Goal: Task Accomplishment & Management: Use online tool/utility

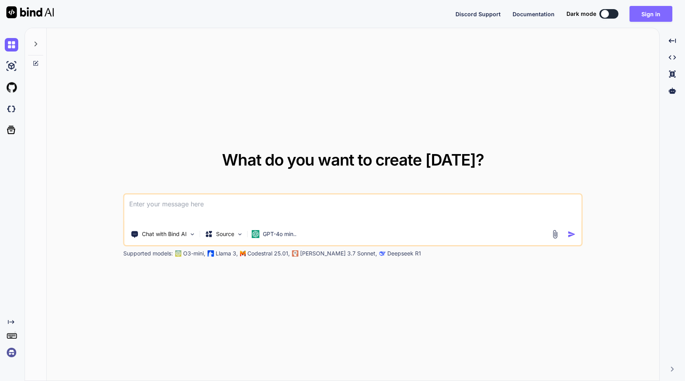
click at [648, 13] on button "Sign in" at bounding box center [650, 14] width 43 height 16
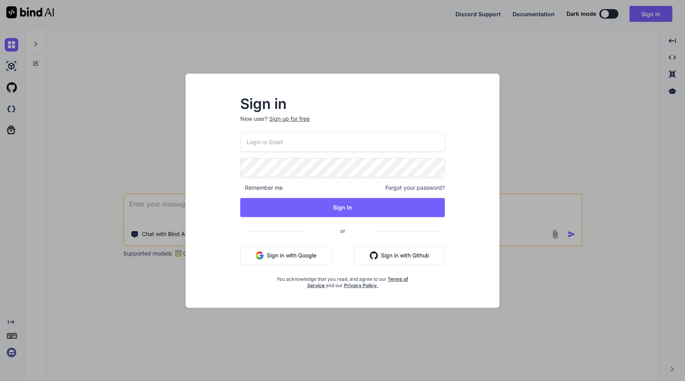
click at [318, 147] on input "email" at bounding box center [342, 141] width 204 height 19
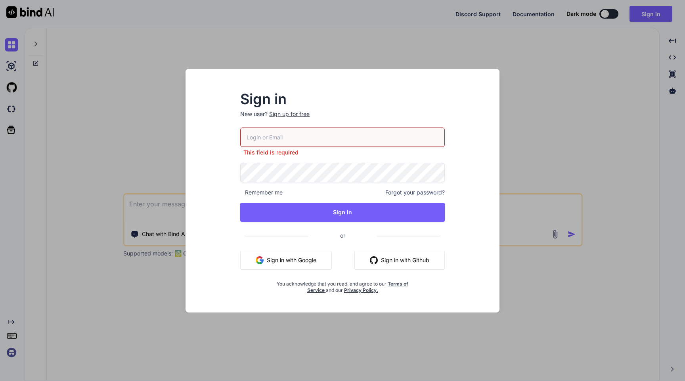
type input "[PERSON_NAME][EMAIL_ADDRESS][DOMAIN_NAME]"
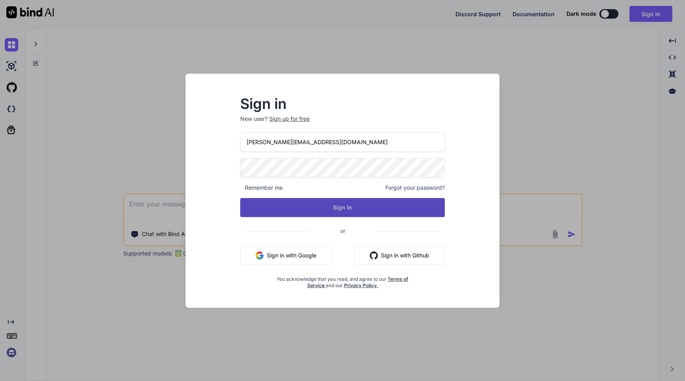
click at [344, 210] on button "Sign In" at bounding box center [342, 207] width 204 height 19
click at [340, 205] on button "Sign In" at bounding box center [342, 207] width 204 height 19
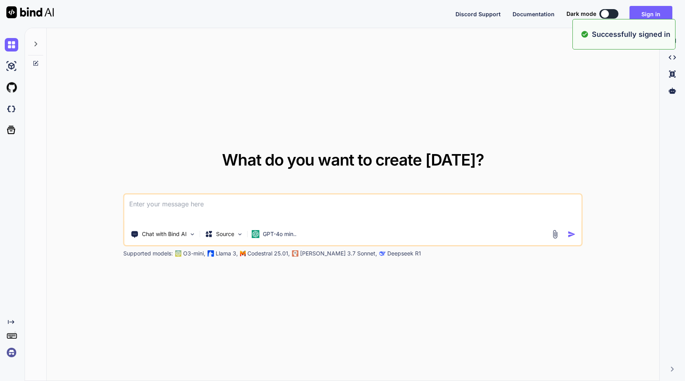
click at [391, 67] on div "What do you want to create [DATE]? Chat with Bind AI Source GPT-4o min.. Suppor…" at bounding box center [353, 204] width 612 height 353
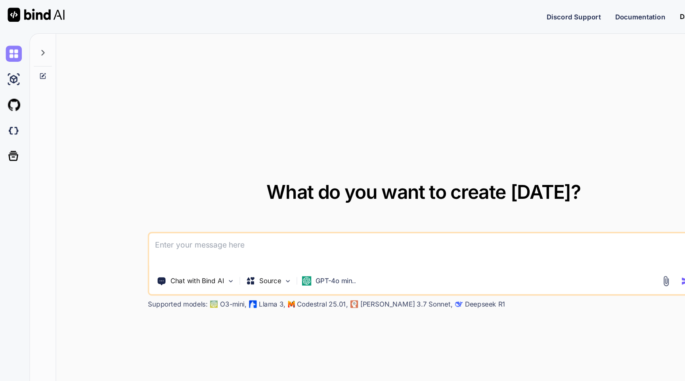
click at [11, 46] on img at bounding box center [11, 44] width 13 height 13
click at [13, 64] on img at bounding box center [11, 65] width 13 height 13
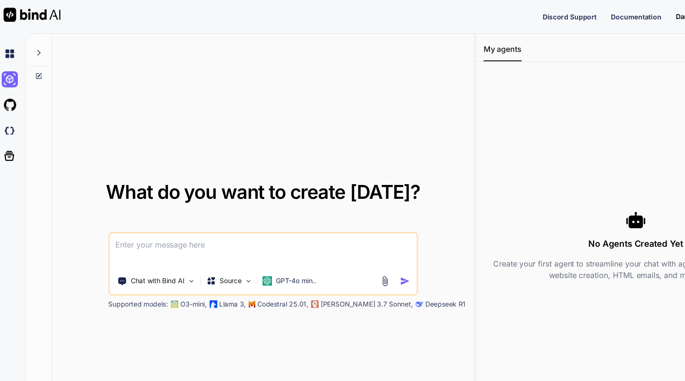
click at [131, 205] on textarea at bounding box center [223, 209] width 256 height 29
paste textarea
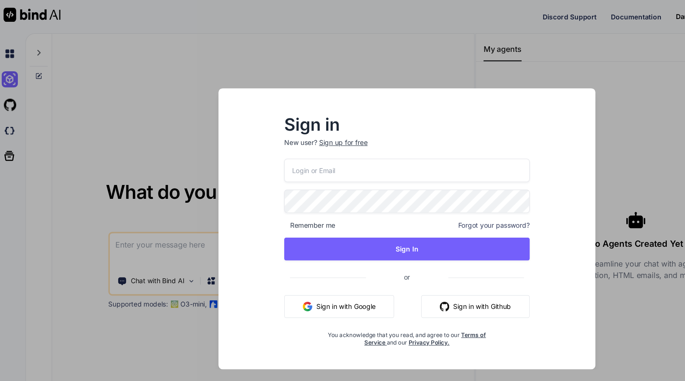
click at [274, 144] on input "email" at bounding box center [342, 141] width 204 height 19
type input "[PERSON_NAME][EMAIL_ADDRESS][DOMAIN_NAME]"
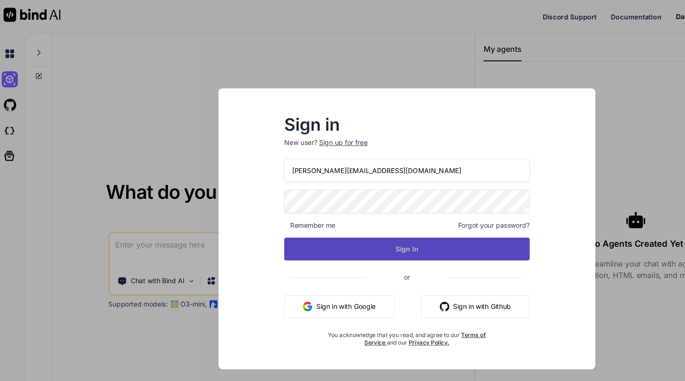
click at [335, 206] on button "Sign In" at bounding box center [342, 207] width 204 height 19
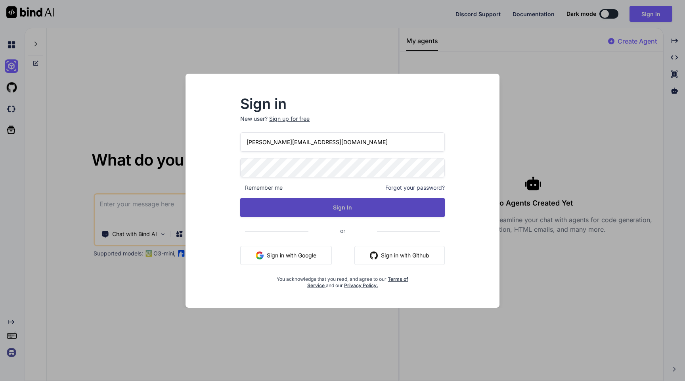
click at [355, 209] on button "Sign In" at bounding box center [342, 207] width 204 height 19
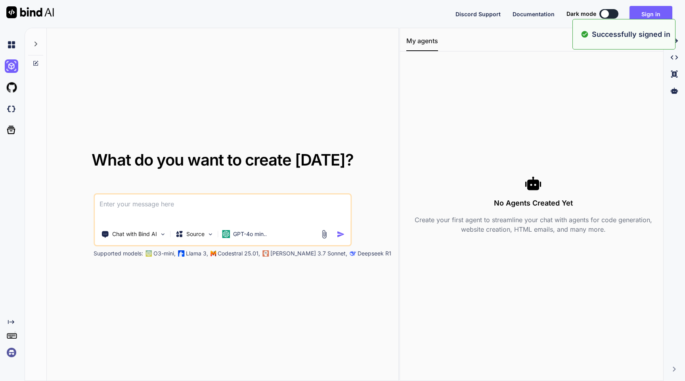
click at [152, 204] on textarea at bounding box center [223, 209] width 256 height 29
paste textarea
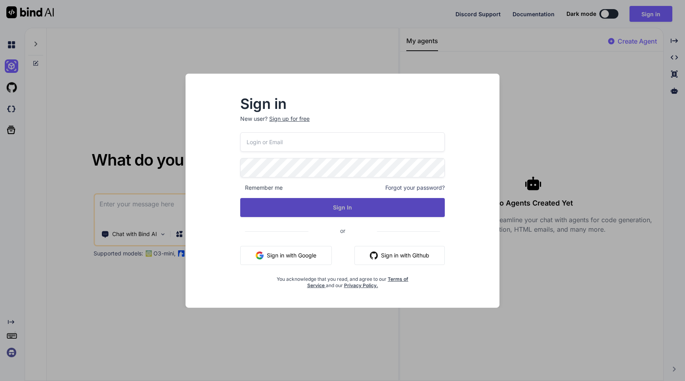
click at [347, 206] on button "Sign In" at bounding box center [342, 207] width 204 height 19
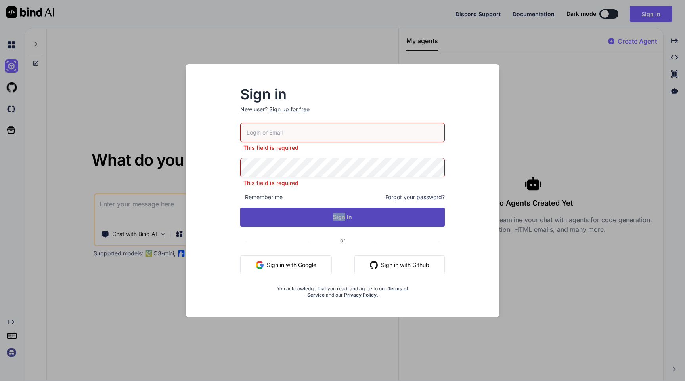
click at [347, 206] on div "This field is required This field is required Remember me Forgot your password?…" at bounding box center [342, 210] width 204 height 175
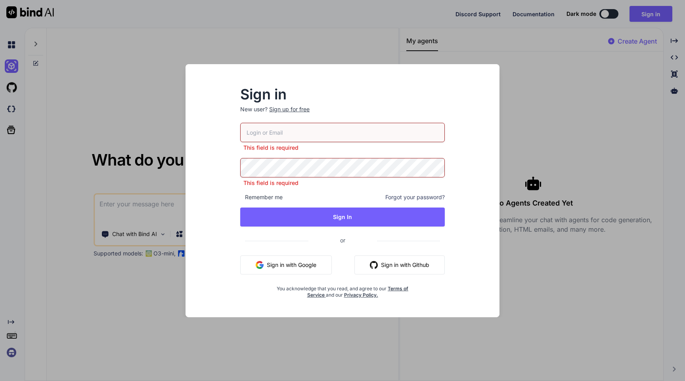
click at [305, 123] on input "email" at bounding box center [342, 132] width 204 height 19
type input "[PERSON_NAME][EMAIL_ADDRESS][DOMAIN_NAME]"
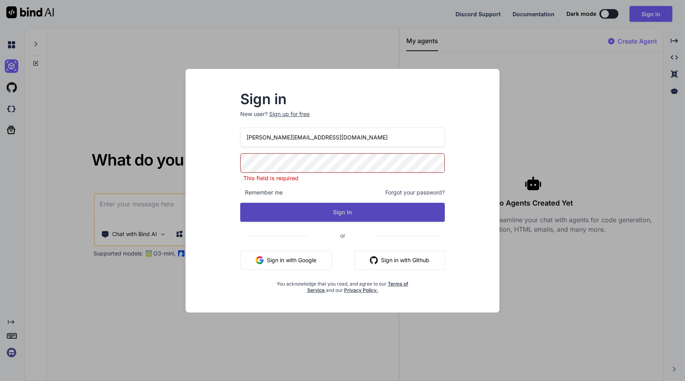
click at [335, 214] on button "Sign In" at bounding box center [342, 212] width 204 height 19
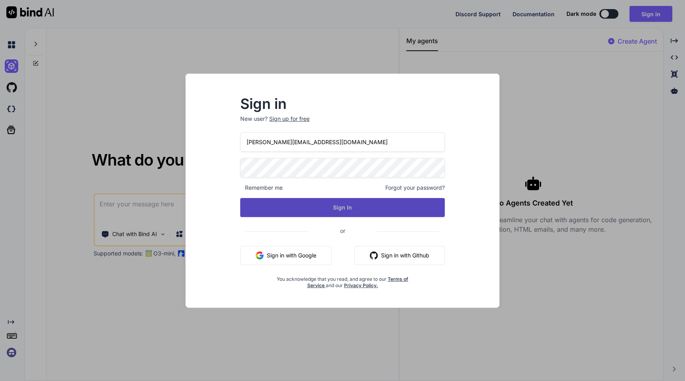
click at [334, 207] on button "Sign In" at bounding box center [342, 207] width 204 height 19
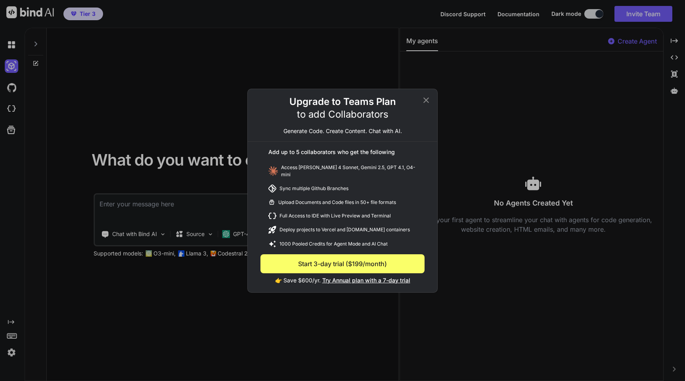
click at [426, 103] on icon at bounding box center [426, 100] width 6 height 6
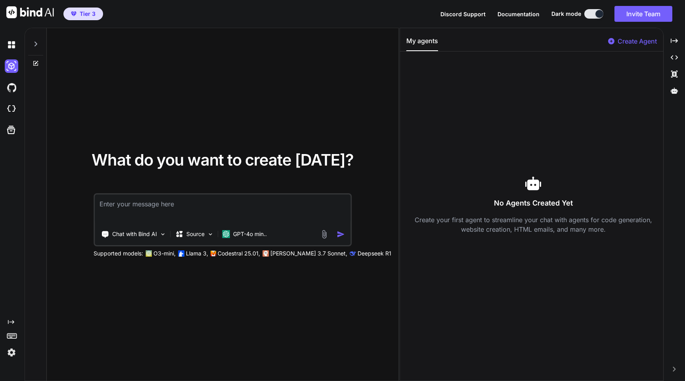
click at [146, 203] on textarea at bounding box center [223, 209] width 256 height 29
paste textarea "You are a senior frontend engineer and product designer. Build a **responsive w…"
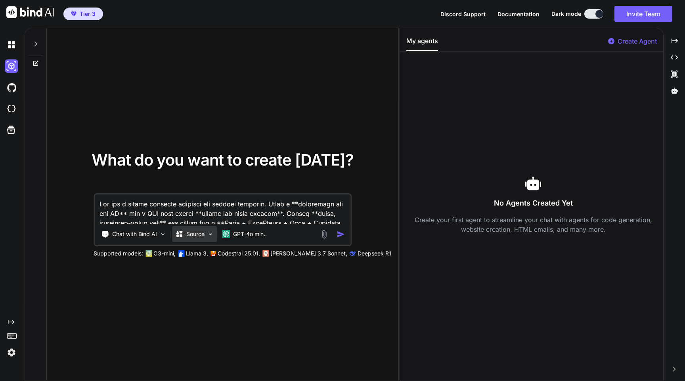
scroll to position [2140, 0]
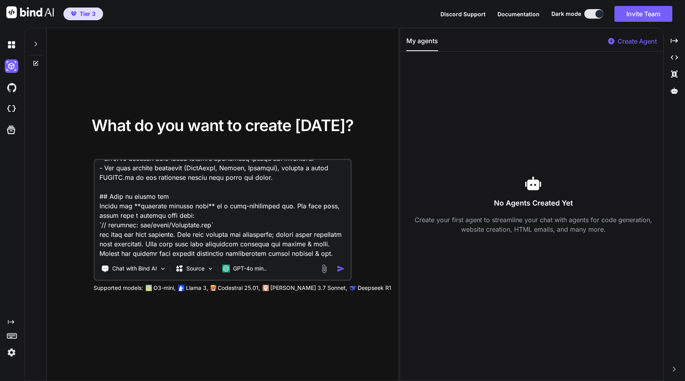
type textarea "You are a senior frontend engineer and product designer. Build a **responsive w…"
click at [339, 267] on img "button" at bounding box center [340, 269] width 8 height 8
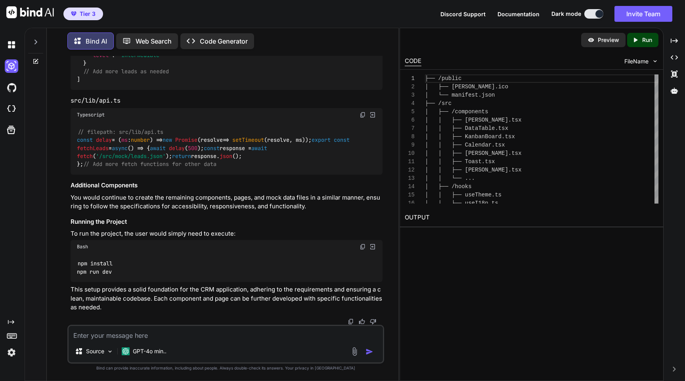
scroll to position [3251, 0]
click at [599, 35] on div "Preview" at bounding box center [603, 40] width 44 height 14
click at [599, 41] on p "Preview" at bounding box center [607, 40] width 21 height 8
click at [642, 41] on p "Run" at bounding box center [647, 40] width 10 height 8
click at [139, 336] on textarea at bounding box center [226, 333] width 314 height 14
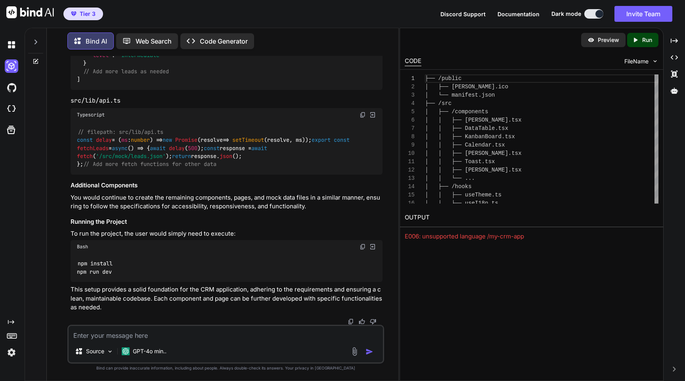
click at [607, 38] on p "Preview" at bounding box center [607, 40] width 21 height 8
click at [215, 334] on textarea at bounding box center [226, 333] width 314 height 14
type textarea "No puedo visualizar la previsulización de la app"
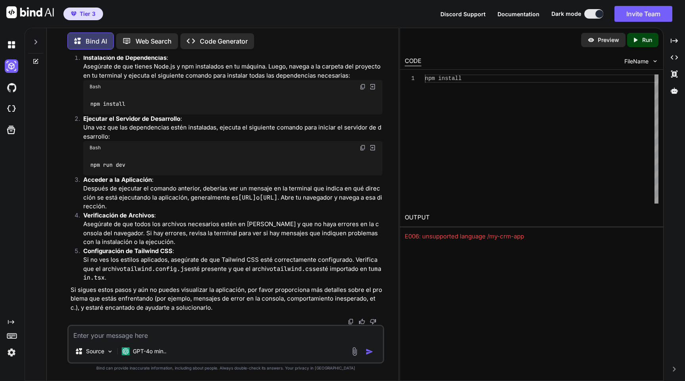
scroll to position [3581, 0]
click at [13, 46] on img at bounding box center [11, 44] width 13 height 13
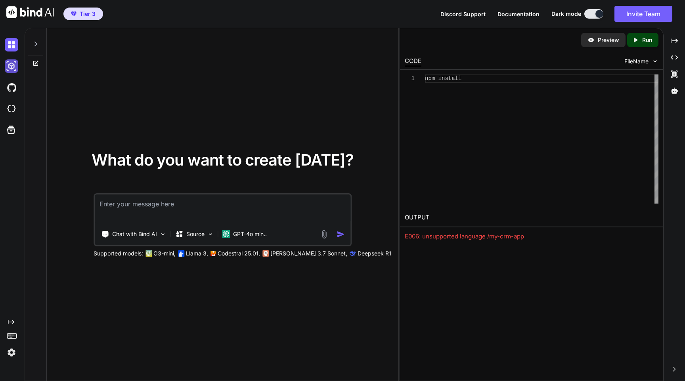
click at [6, 66] on img at bounding box center [11, 65] width 13 height 13
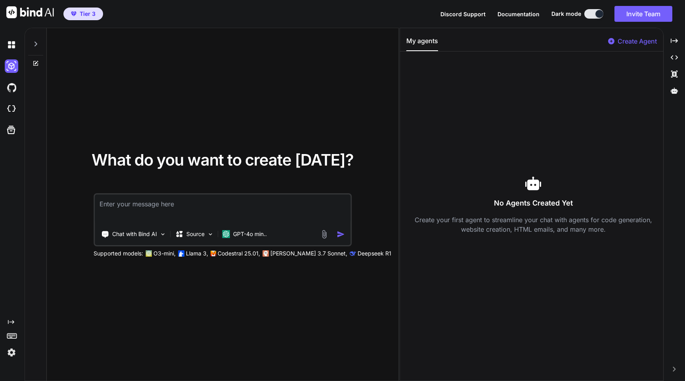
click at [630, 39] on p "Create Agent" at bounding box center [636, 41] width 39 height 10
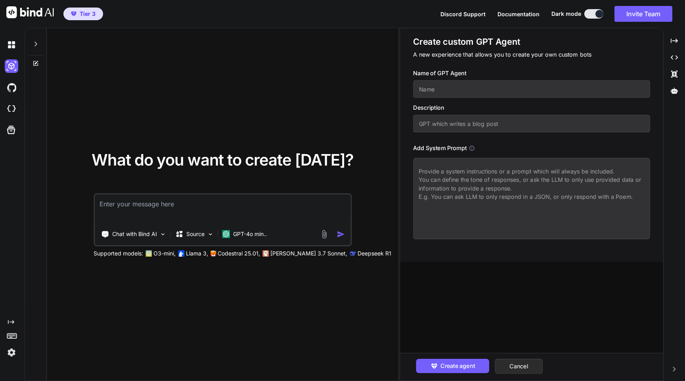
click at [471, 93] on input "text" at bounding box center [531, 88] width 237 height 17
type input "global"
click at [464, 123] on input "text" at bounding box center [531, 123] width 237 height 17
type input "gpt as a senior programer"
click at [494, 233] on textarea at bounding box center [531, 198] width 237 height 81
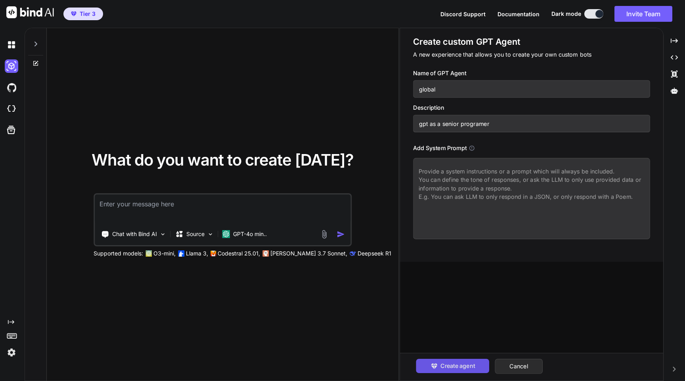
click at [461, 365] on span "Create agent" at bounding box center [457, 366] width 34 height 9
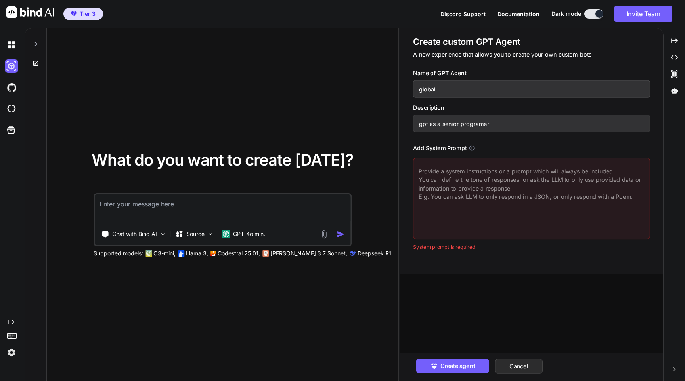
click at [488, 190] on textarea at bounding box center [531, 198] width 237 height 81
click at [480, 179] on textarea at bounding box center [531, 198] width 237 height 81
click at [492, 190] on textarea at bounding box center [531, 198] width 237 height 81
drag, startPoint x: 417, startPoint y: 170, endPoint x: 527, endPoint y: 183, distance: 110.4
click at [528, 188] on textarea at bounding box center [531, 198] width 237 height 81
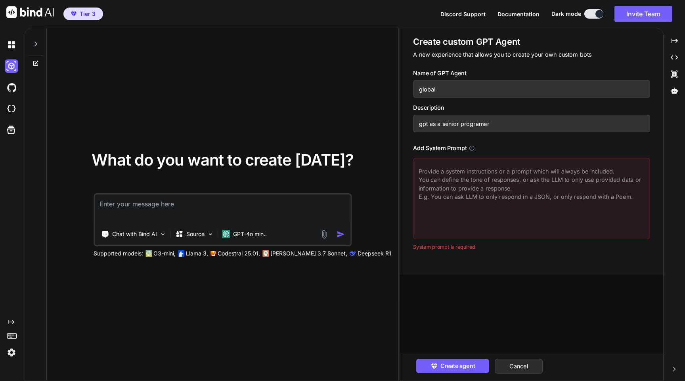
click at [474, 147] on icon at bounding box center [471, 148] width 6 height 6
click at [538, 367] on button "Cancel" at bounding box center [518, 366] width 48 height 15
